Goal: Task Accomplishment & Management: Use online tool/utility

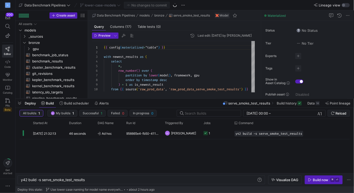
scroll to position [0, 65]
click at [21, 101] on span "button" at bounding box center [19, 103] width 8 height 9
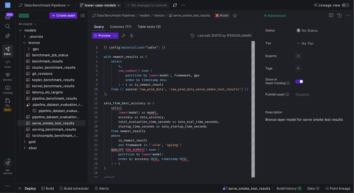
click at [117, 5] on span "lower-case-models" at bounding box center [100, 5] width 40 height 4
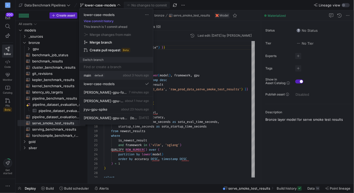
click at [88, 77] on button "main default about 3 hours ago" at bounding box center [116, 75] width 73 height 8
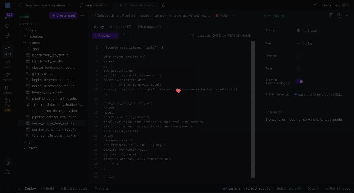
scroll to position [46, 0]
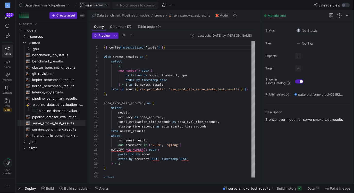
click at [109, 5] on icon at bounding box center [108, 5] width 4 height 4
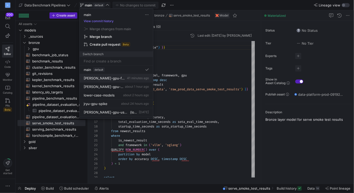
click at [110, 80] on span "[PERSON_NAME]-gpu-forecast-updates" at bounding box center [105, 78] width 42 height 4
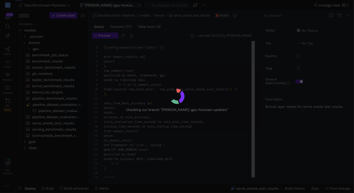
scroll to position [46, 0]
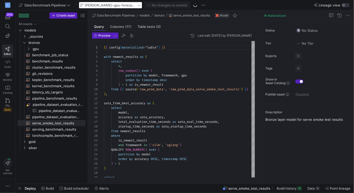
click at [26, 188] on span "Deploy" at bounding box center [30, 188] width 11 height 4
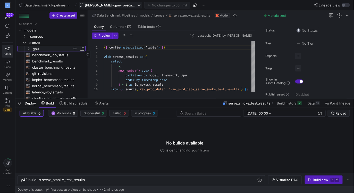
click at [30, 49] on icon "Press SPACE to select this row." at bounding box center [29, 48] width 4 height 3
click at [24, 40] on y42-icon "Press SPACE to select this row." at bounding box center [24, 42] width 4 height 4
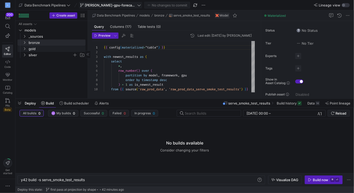
click at [24, 53] on icon "Press SPACE to select this row." at bounding box center [25, 54] width 4 height 3
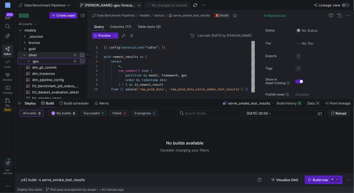
click at [28, 60] on icon "Press SPACE to select this row." at bounding box center [29, 60] width 4 height 3
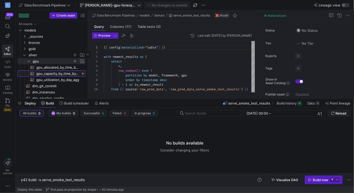
click at [56, 74] on span "gpu_capacity_by_time_by_gpu_agg​​​​​​​​​​" at bounding box center [57, 74] width 43 height 6
type textarea "{{ config(materialized="table") }} -- 1. CREATE BASE DATA -- -- first aggregati…"
type textarea "y42 build -s gpu_capacity_by_time_by_gpu_agg"
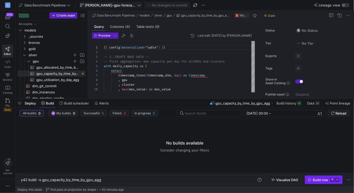
click at [318, 179] on div "Build now" at bounding box center [321, 179] width 16 height 4
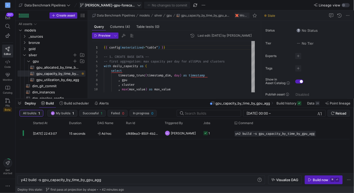
click at [137, 4] on icon at bounding box center [139, 5] width 4 height 4
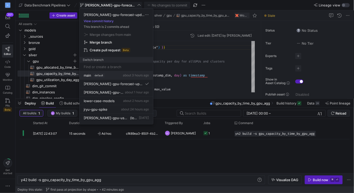
click at [118, 73] on div "main default about 3 hours ago" at bounding box center [116, 75] width 65 height 4
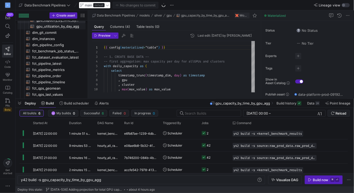
scroll to position [83, 0]
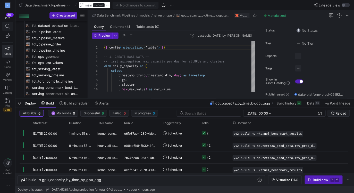
click at [7, 26] on icon at bounding box center [7, 26] width 5 height 5
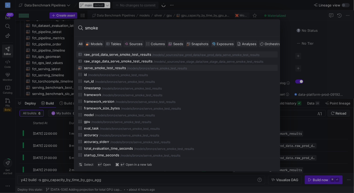
type input "smoke"
click at [117, 68] on div "serve_smoke_test_results" at bounding box center [105, 68] width 42 height 4
type textarea "y42 build -s serve_smoke_test_results"
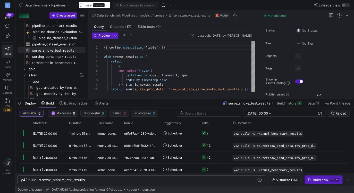
scroll to position [0, 65]
click at [93, 181] on div "y42 build -s serve_smoke_test_results" at bounding box center [139, 179] width 236 height 4
click at [315, 179] on div "Build now" at bounding box center [321, 179] width 16 height 4
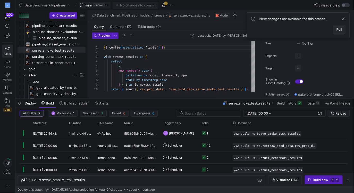
click at [339, 30] on span "Pull" at bounding box center [339, 29] width 6 height 4
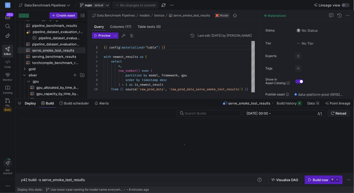
type textarea "{{ config(materialized="table") }} with newest_results as ( select *, row_numbe…"
